Goal: Navigation & Orientation: Find specific page/section

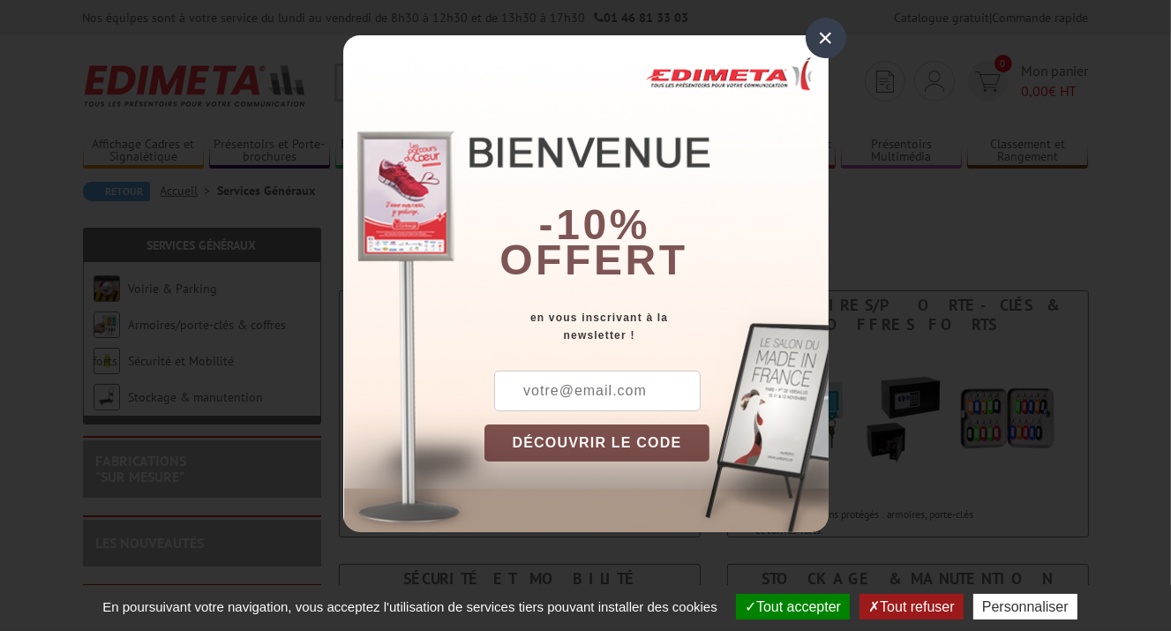
click at [824, 33] on div "×" at bounding box center [825, 38] width 41 height 41
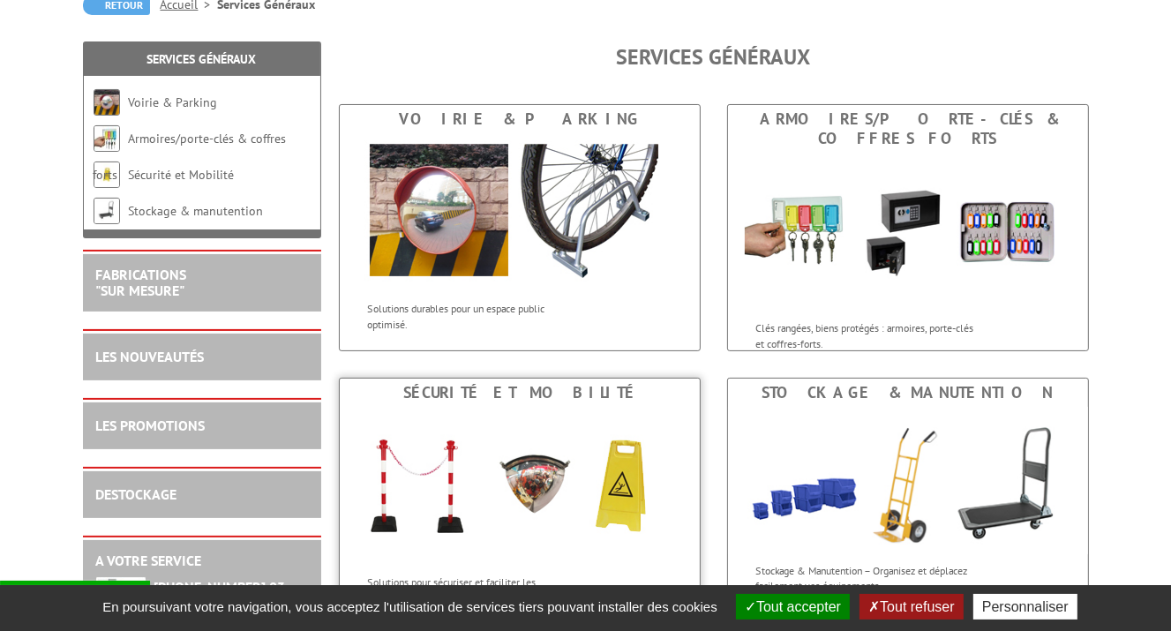
scroll to position [279, 0]
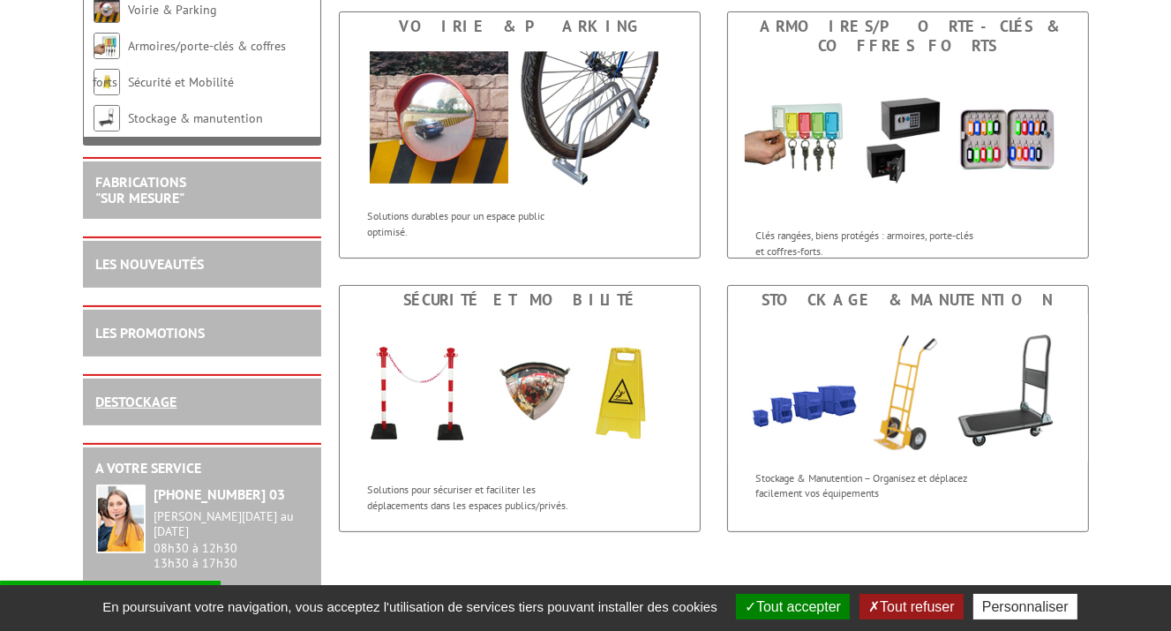
click at [139, 395] on link "DESTOCKAGE" at bounding box center [136, 402] width 81 height 18
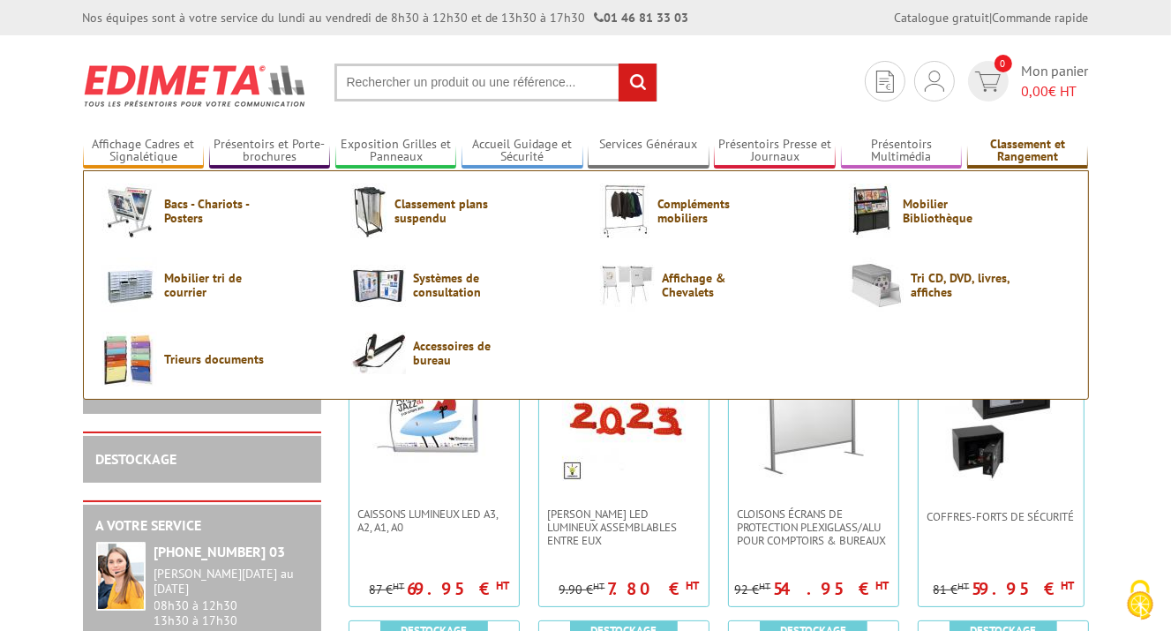
click at [1037, 153] on link "Classement et Rangement" at bounding box center [1028, 151] width 122 height 29
